Goal: Information Seeking & Learning: Learn about a topic

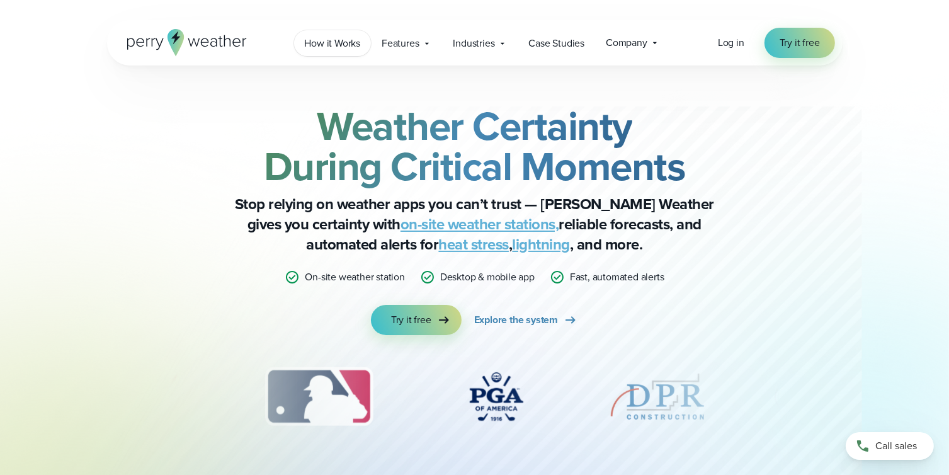
click at [338, 45] on span "How it Works" at bounding box center [333, 43] width 56 height 15
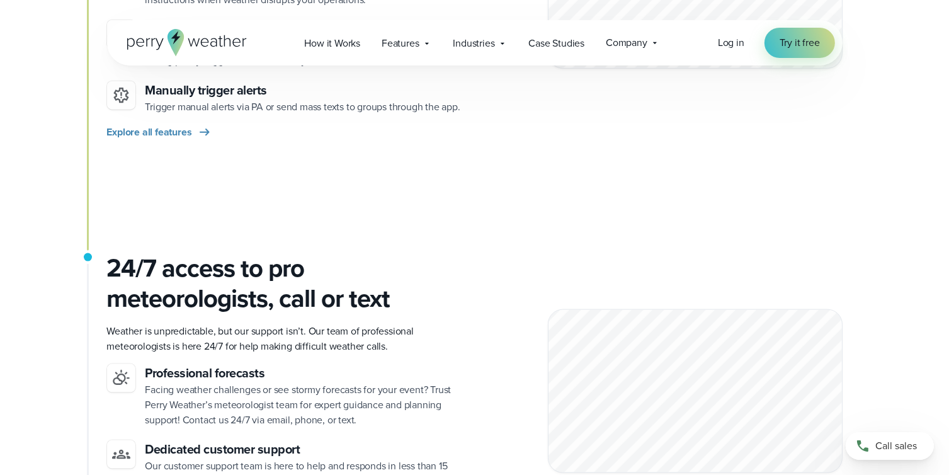
scroll to position [1511, 0]
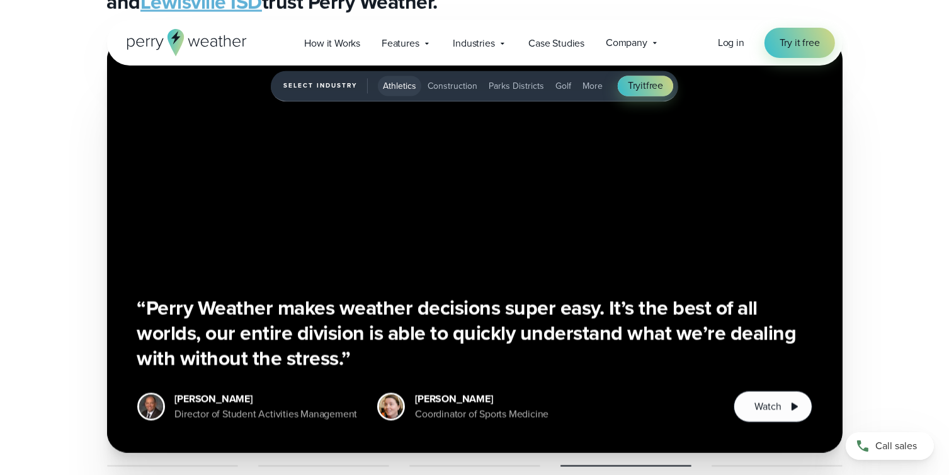
scroll to position [2804, 0]
